Goal: Navigation & Orientation: Find specific page/section

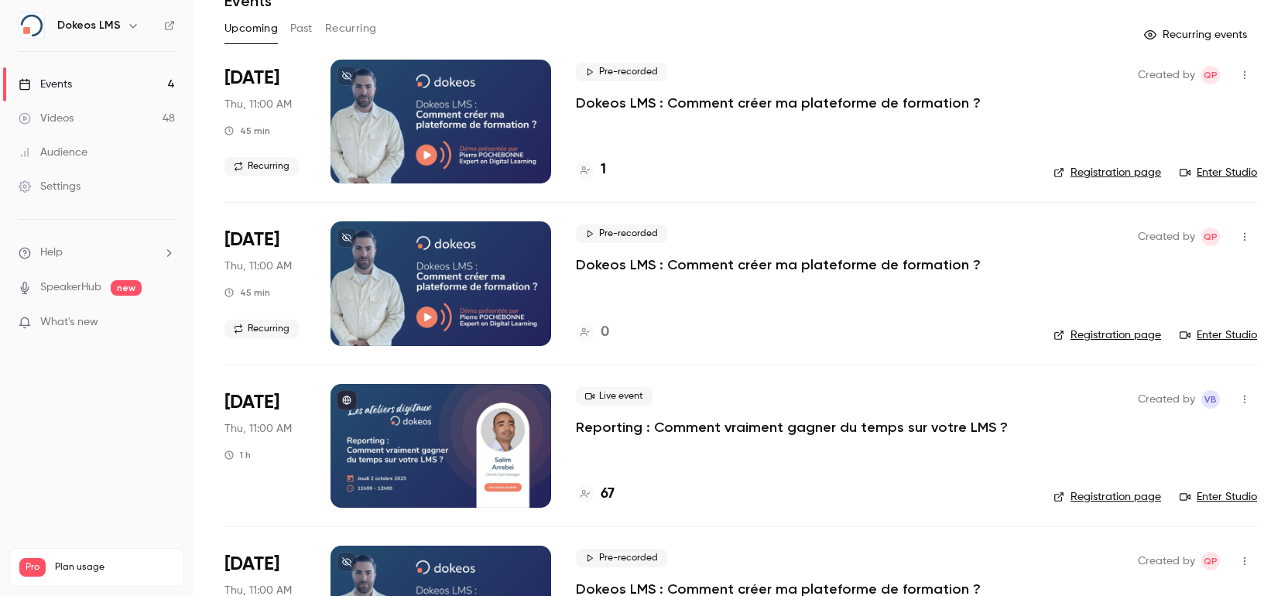
scroll to position [103, 0]
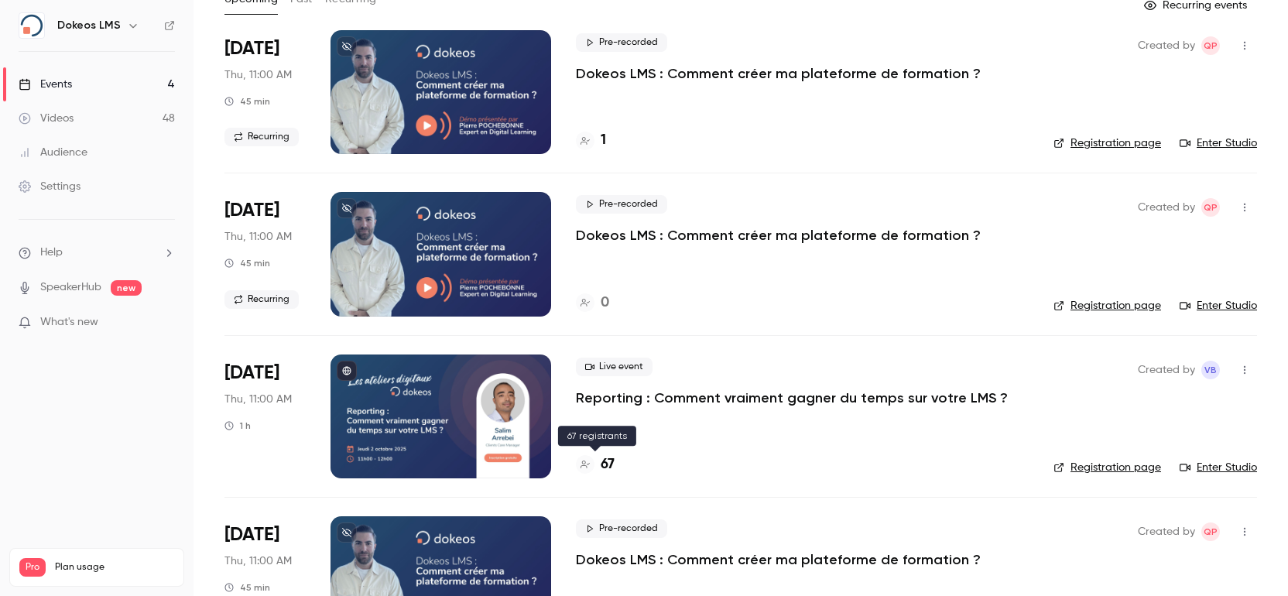
click at [605, 467] on h4 "67" at bounding box center [608, 464] width 14 height 21
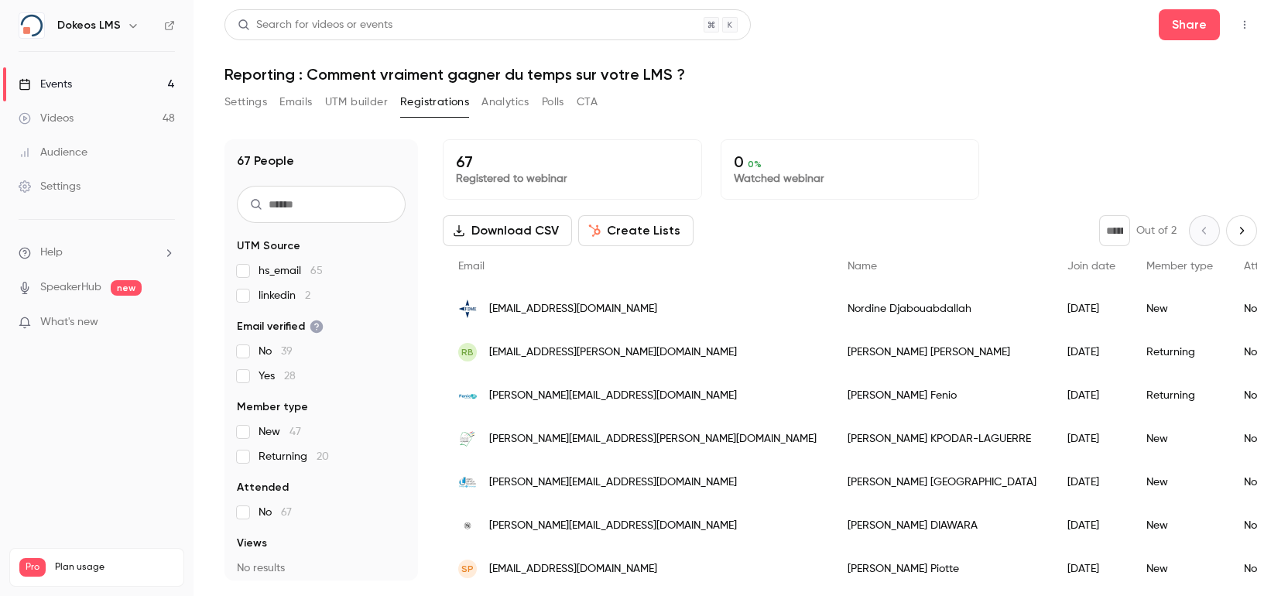
click at [607, 443] on span "muriel.kpodar-laguerre@ctguyane.fr" at bounding box center [652, 439] width 327 height 16
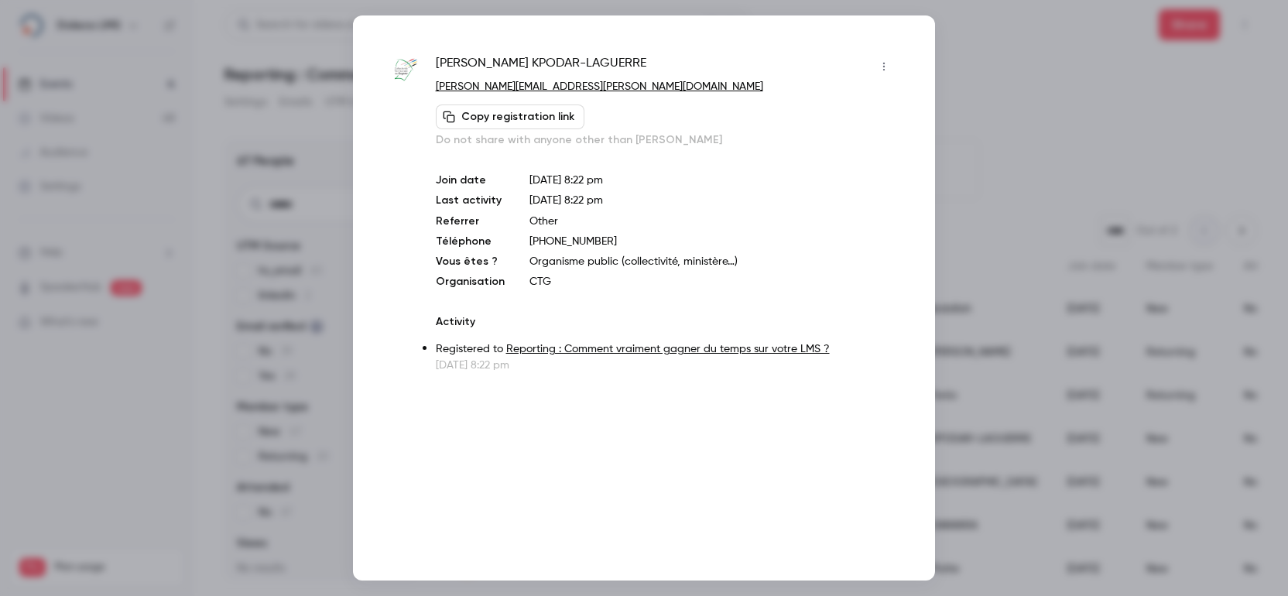
click at [1151, 469] on div at bounding box center [644, 298] width 1288 height 596
